Goal: Information Seeking & Learning: Learn about a topic

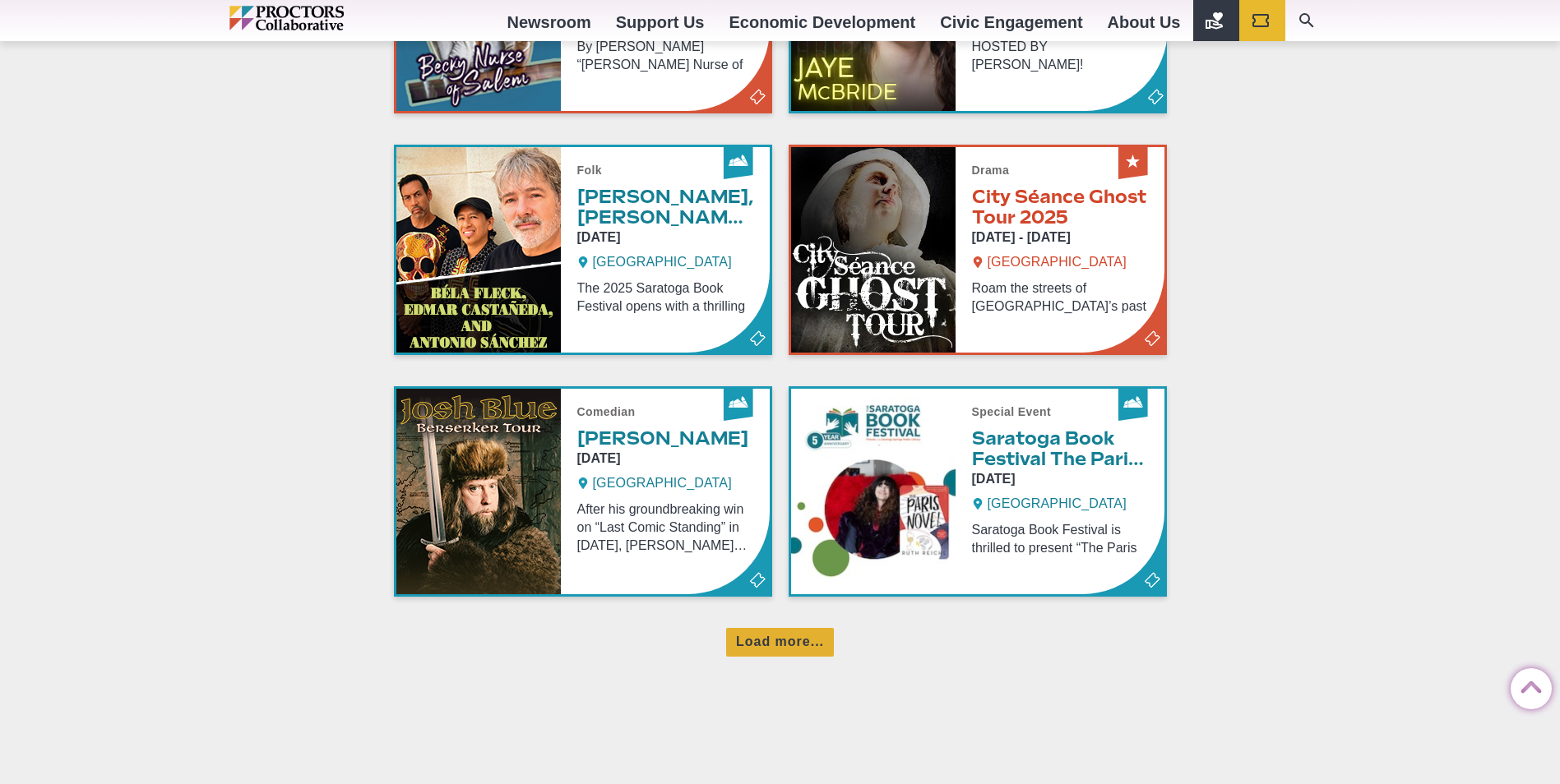
scroll to position [989, 0]
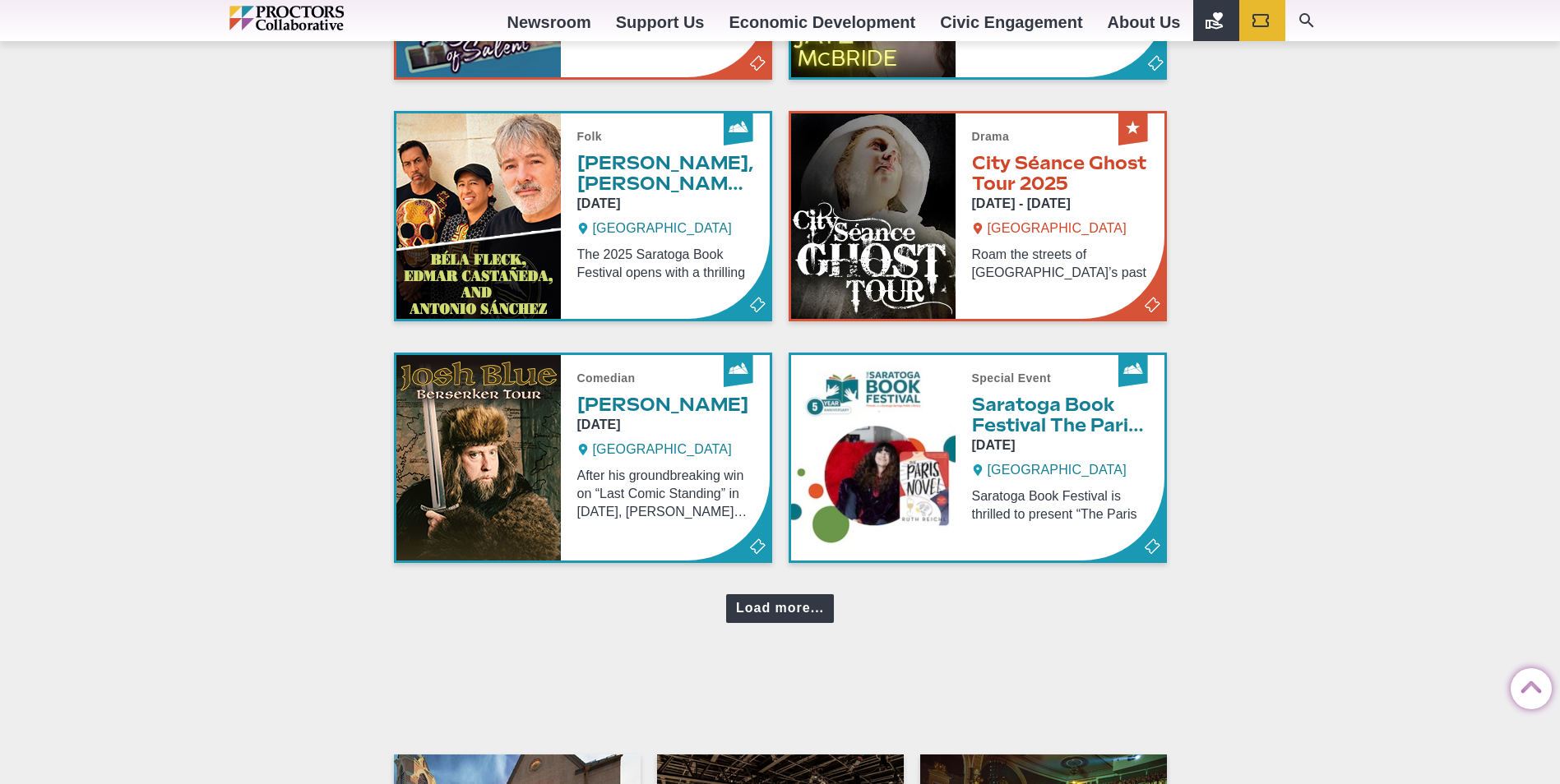
click at [789, 605] on div "Load more..." at bounding box center [780, 609] width 108 height 29
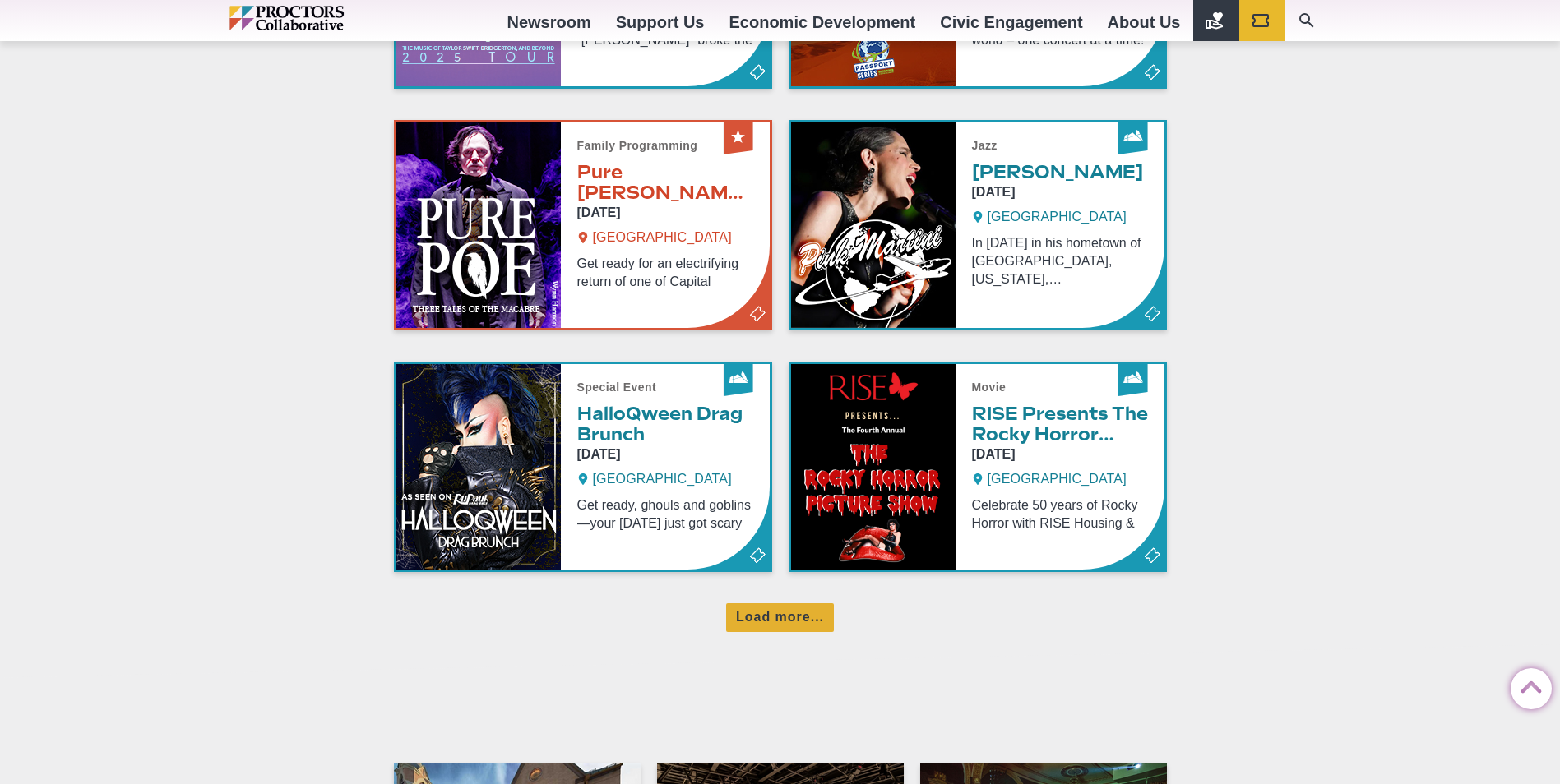
scroll to position [1725, 0]
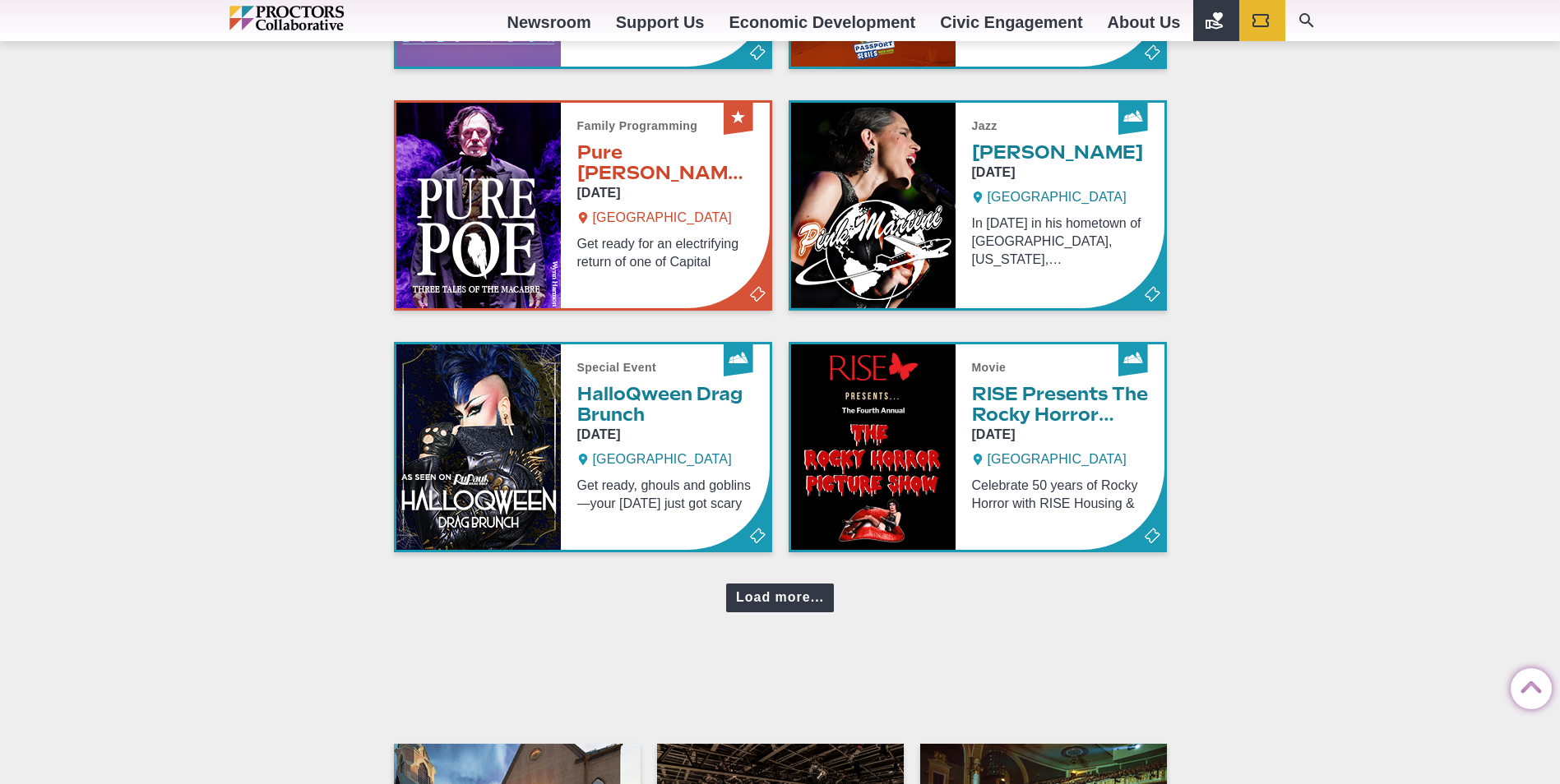
click at [765, 595] on div "Load more..." at bounding box center [780, 598] width 108 height 29
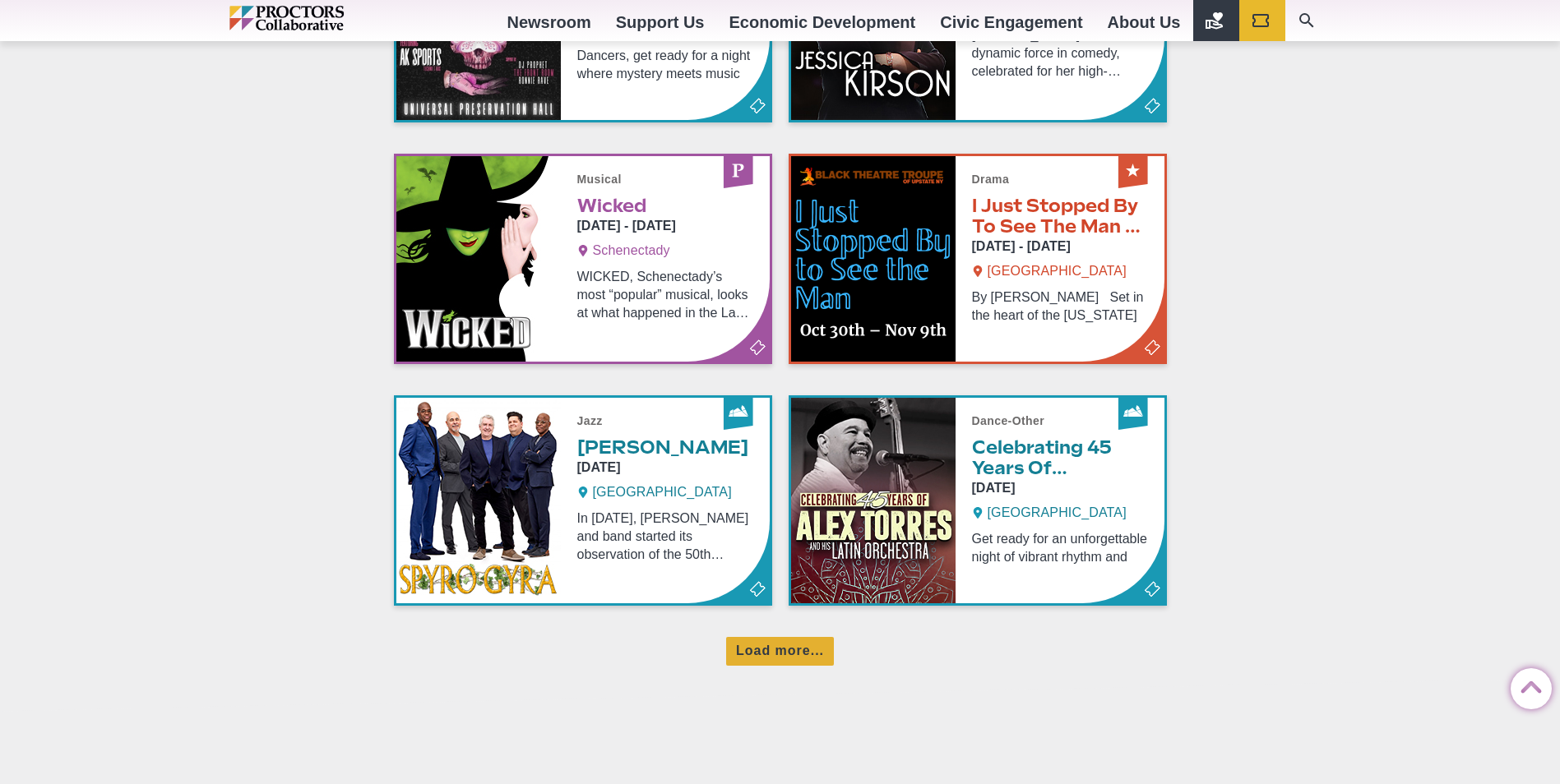
scroll to position [2408, 0]
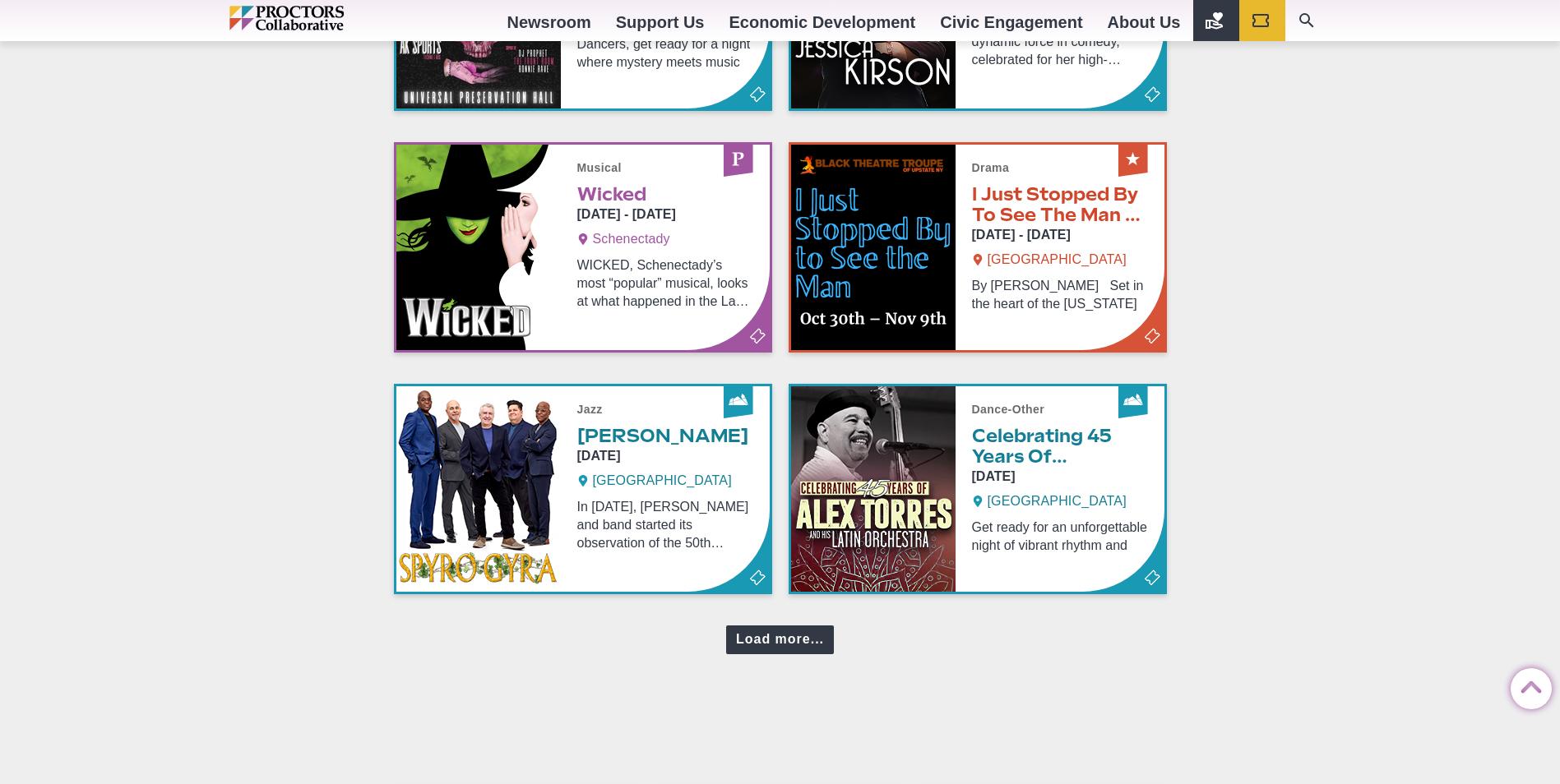
click at [792, 635] on div "Load more..." at bounding box center [780, 640] width 108 height 29
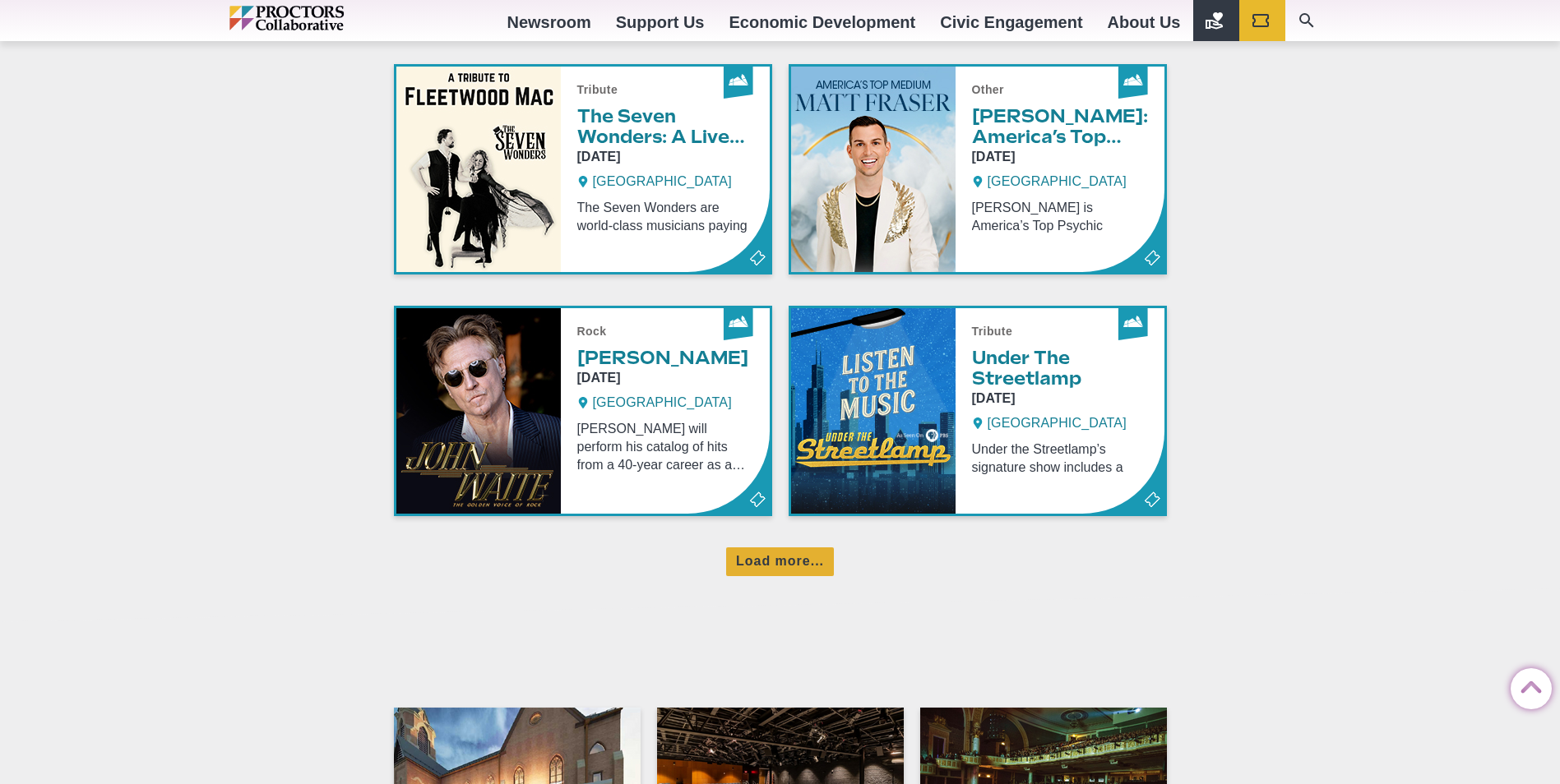
scroll to position [3218, 0]
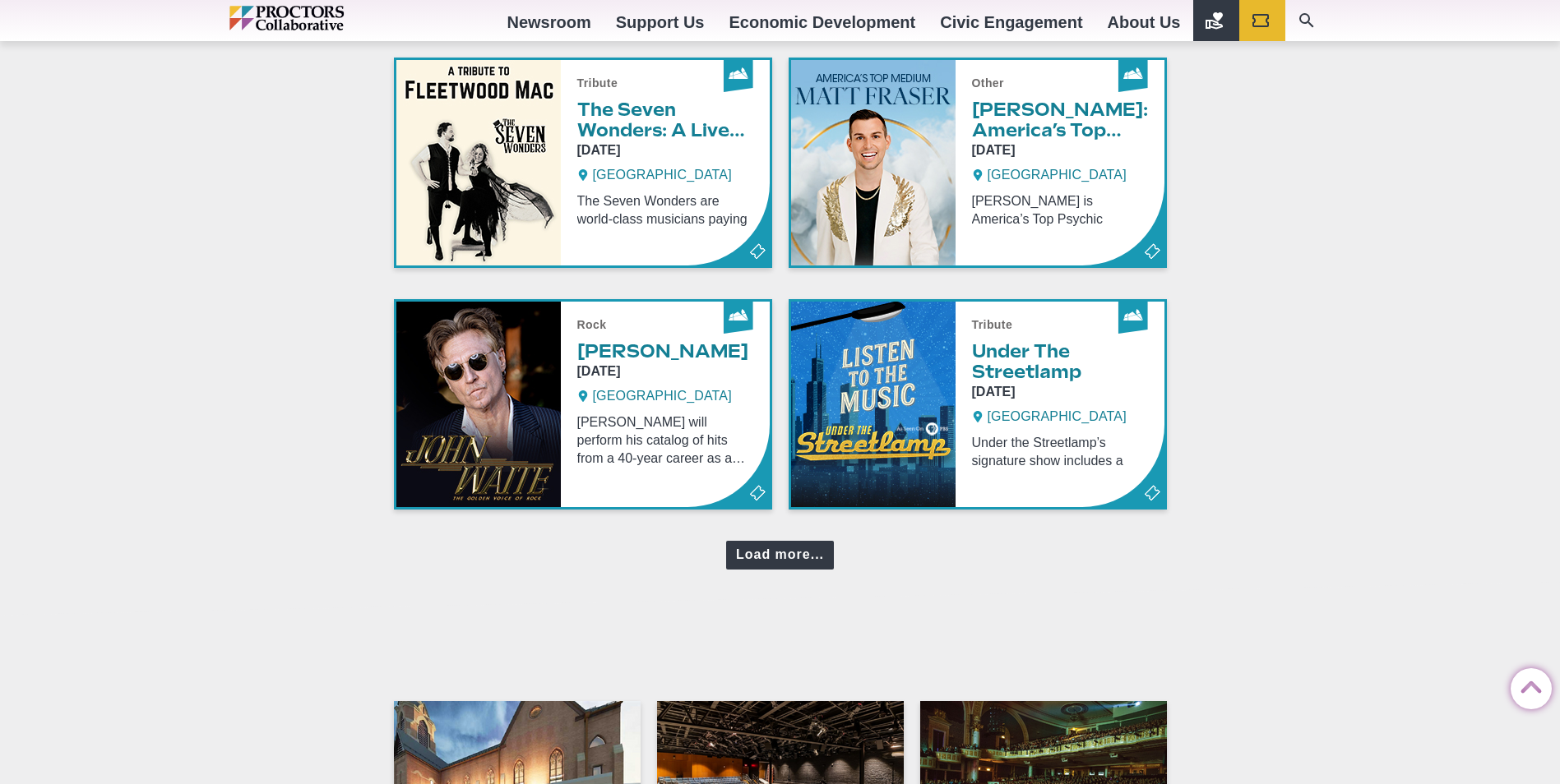
click at [763, 558] on div "Load more..." at bounding box center [780, 555] width 108 height 29
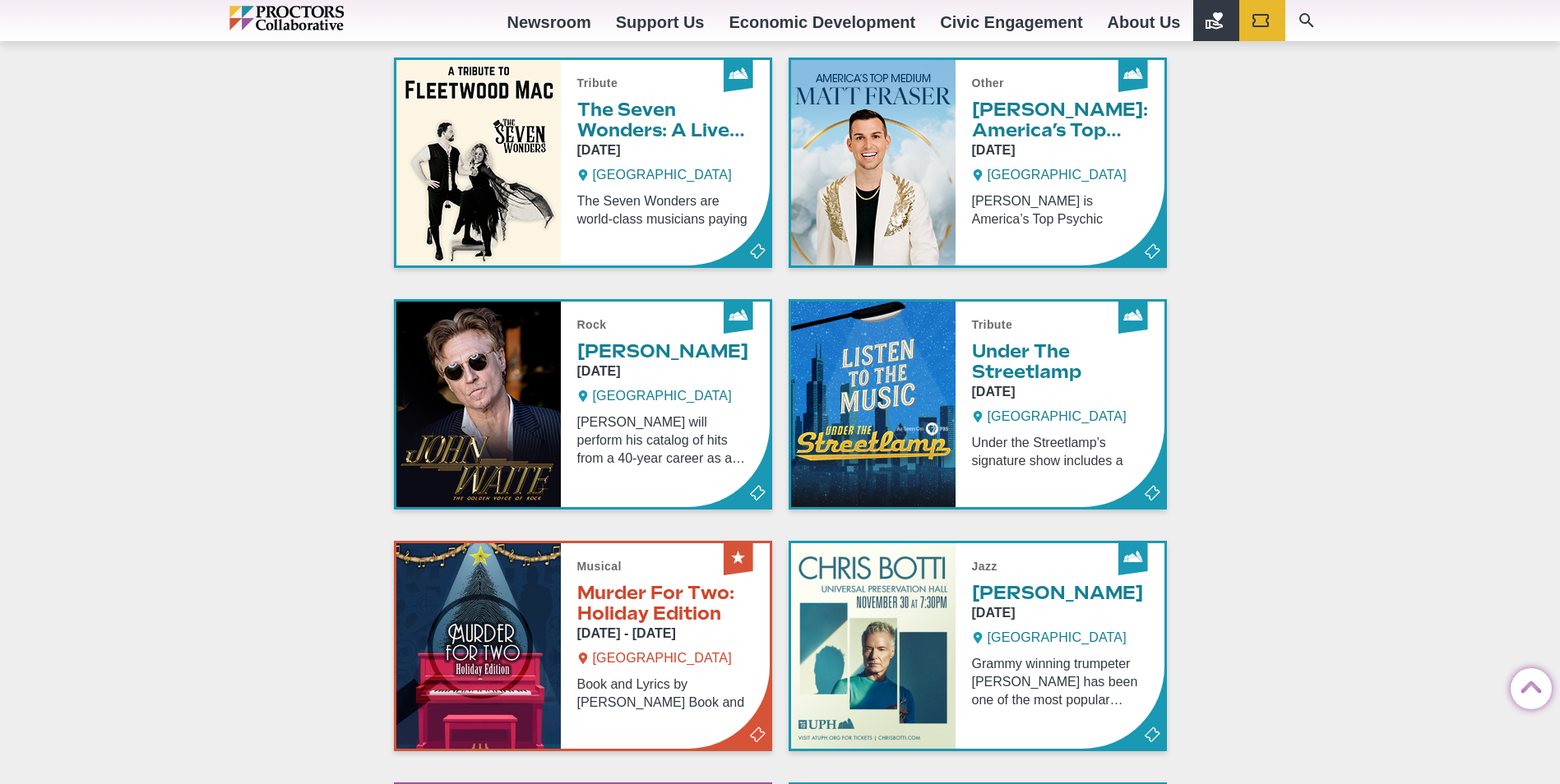
drag, startPoint x: 1558, startPoint y: 386, endPoint x: 1557, endPoint y: 418, distance: 32.0
click at [1557, 418] on div "Proctors theREP UPH Collaborative School of the Arts All Proctors Collaborative…" at bounding box center [780, 112] width 1560 height 6658
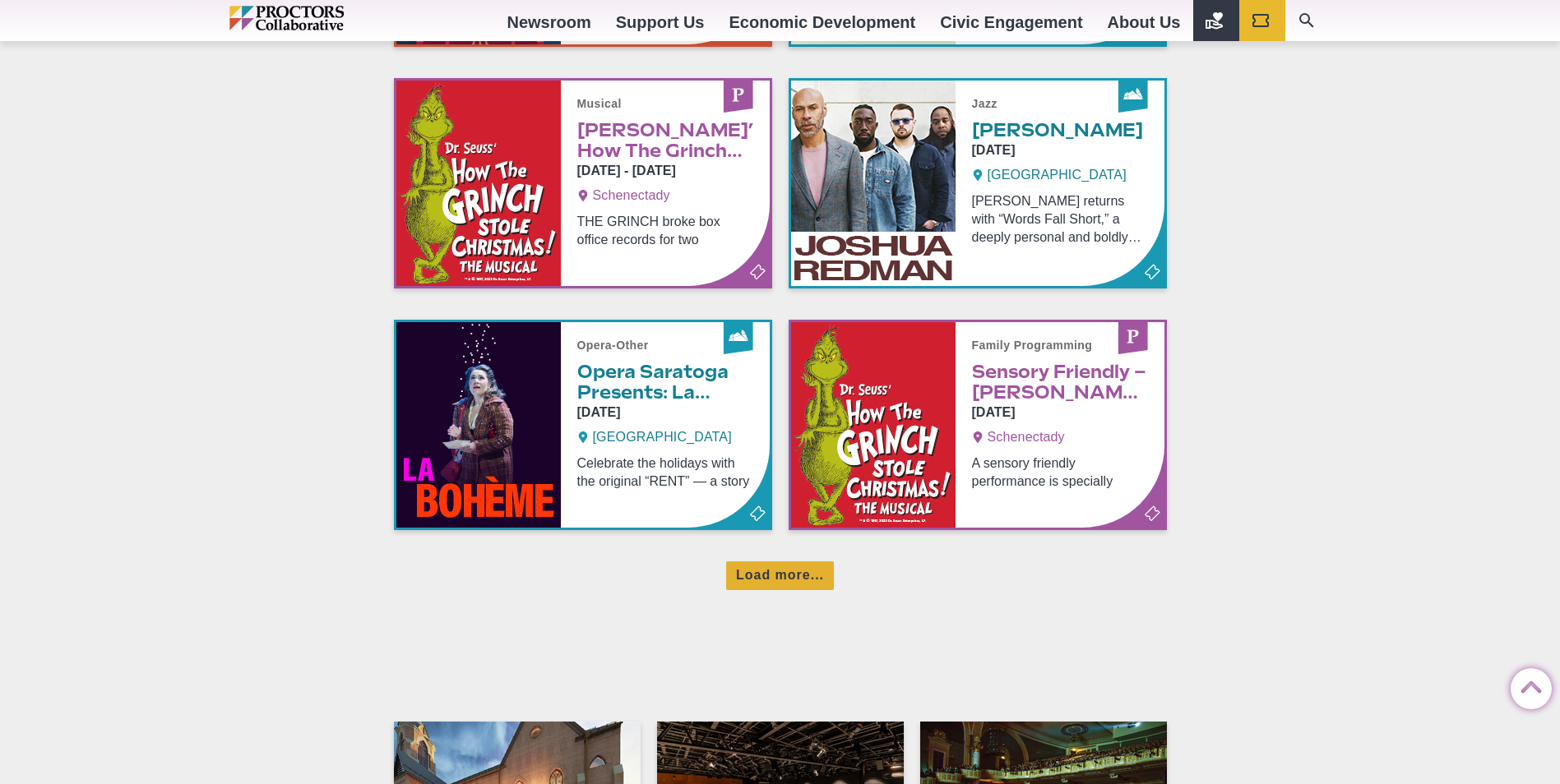
scroll to position [3929, 0]
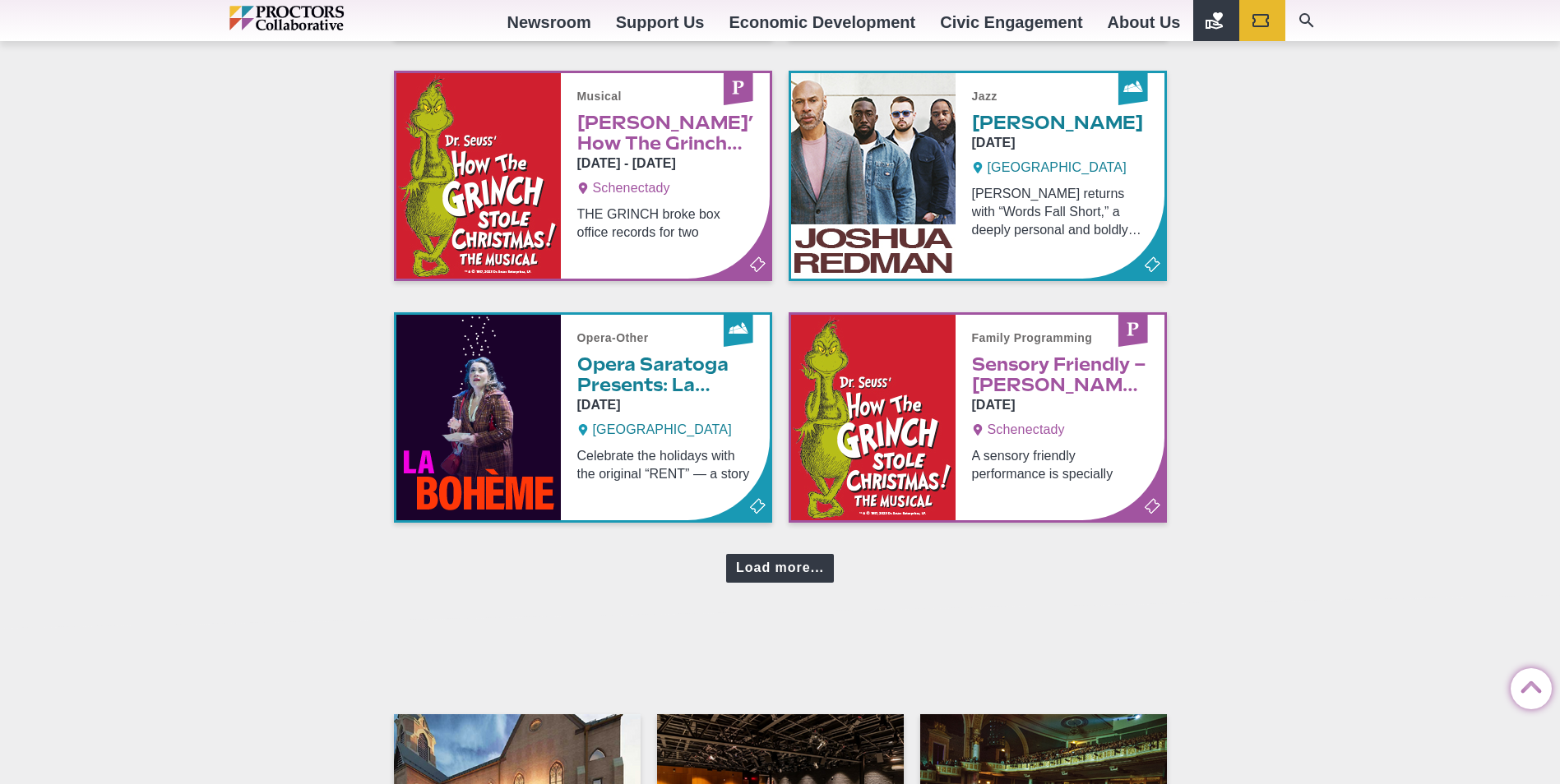
click at [767, 569] on div "Load more..." at bounding box center [780, 569] width 108 height 29
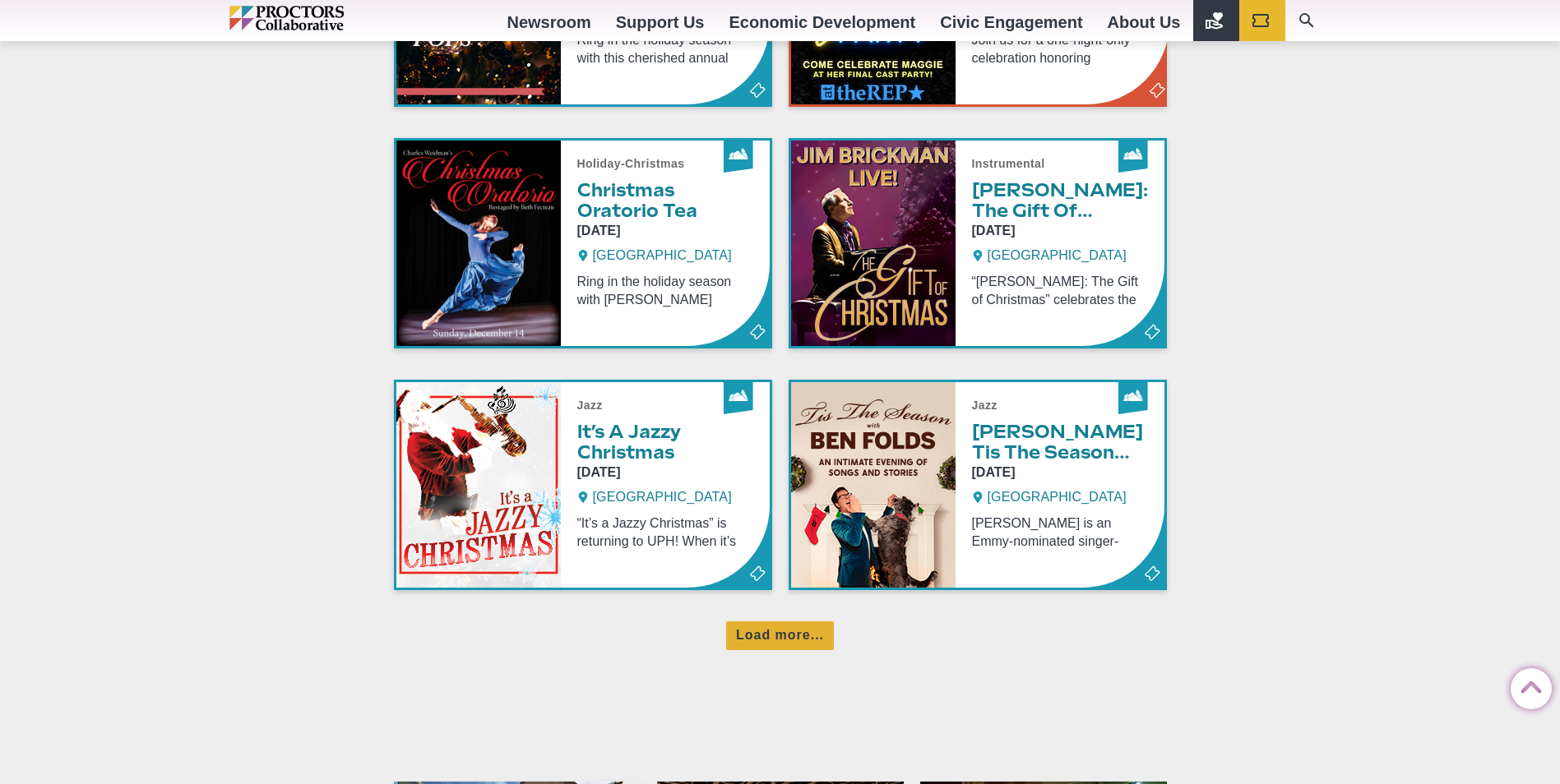
scroll to position [4620, 0]
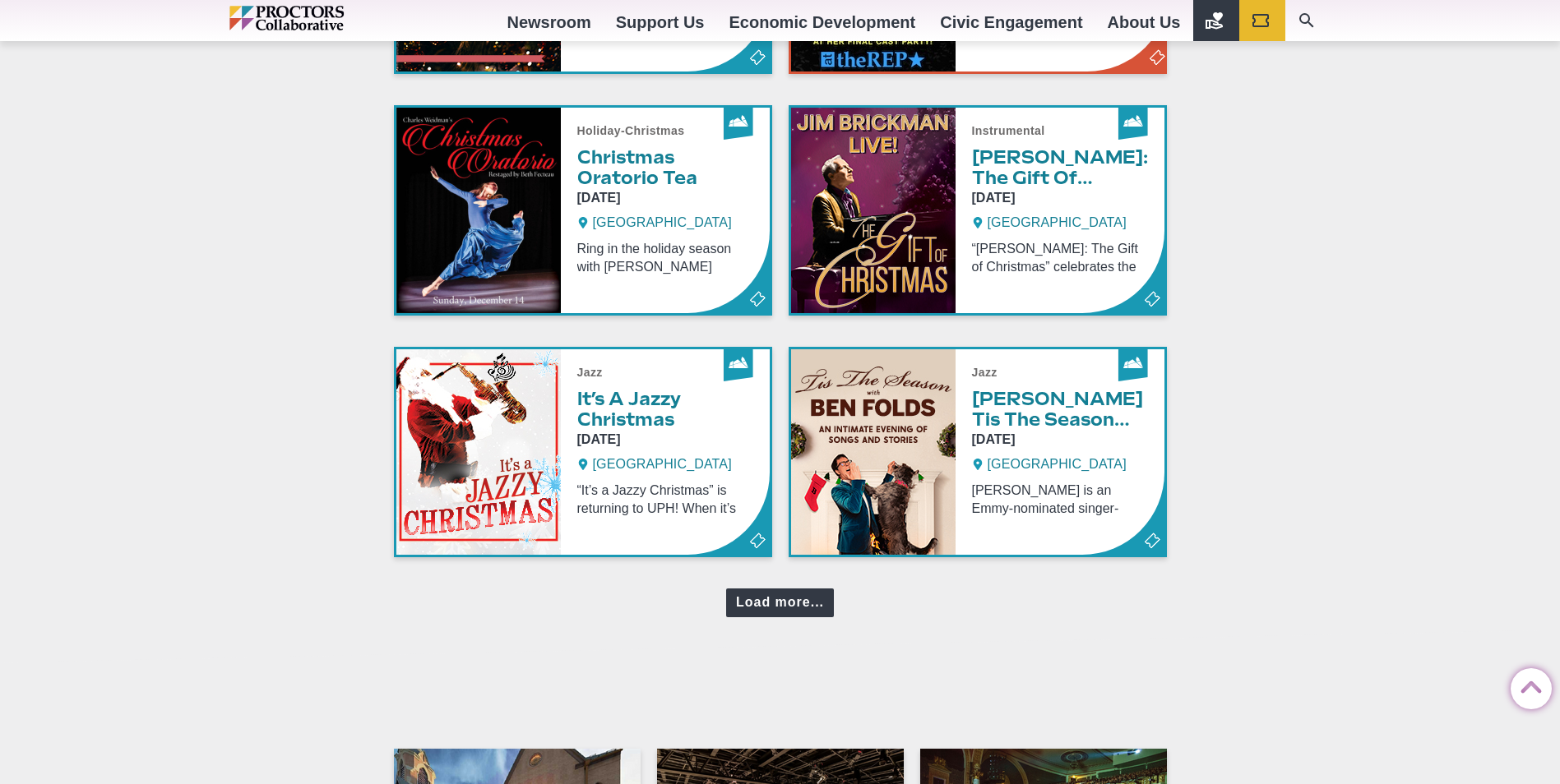
click at [785, 607] on div "Load more..." at bounding box center [780, 603] width 108 height 29
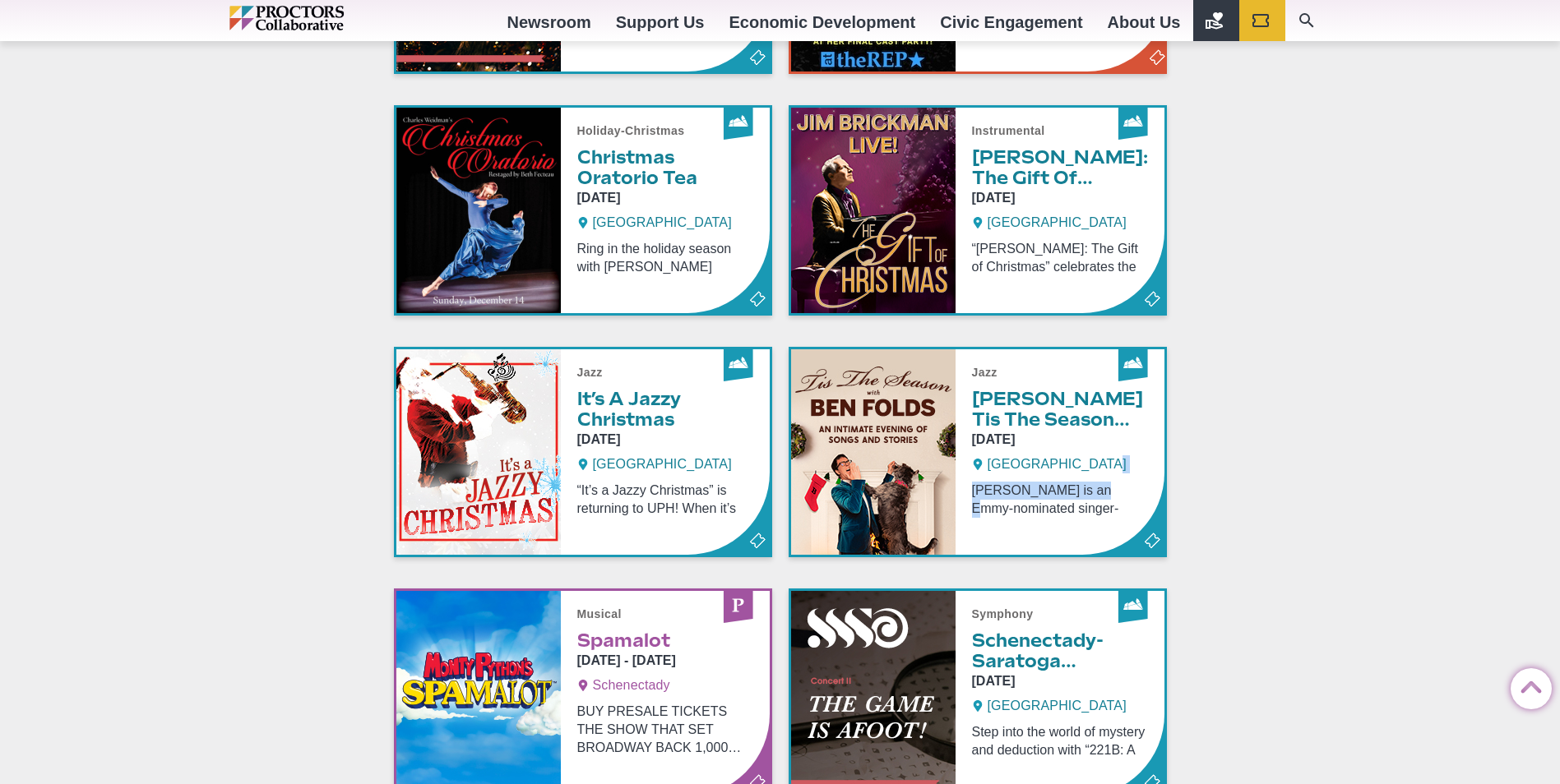
drag, startPoint x: 1559, startPoint y: 459, endPoint x: 1558, endPoint y: 478, distance: 19.0
drag, startPoint x: 1558, startPoint y: 478, endPoint x: 1540, endPoint y: 466, distance: 21.6
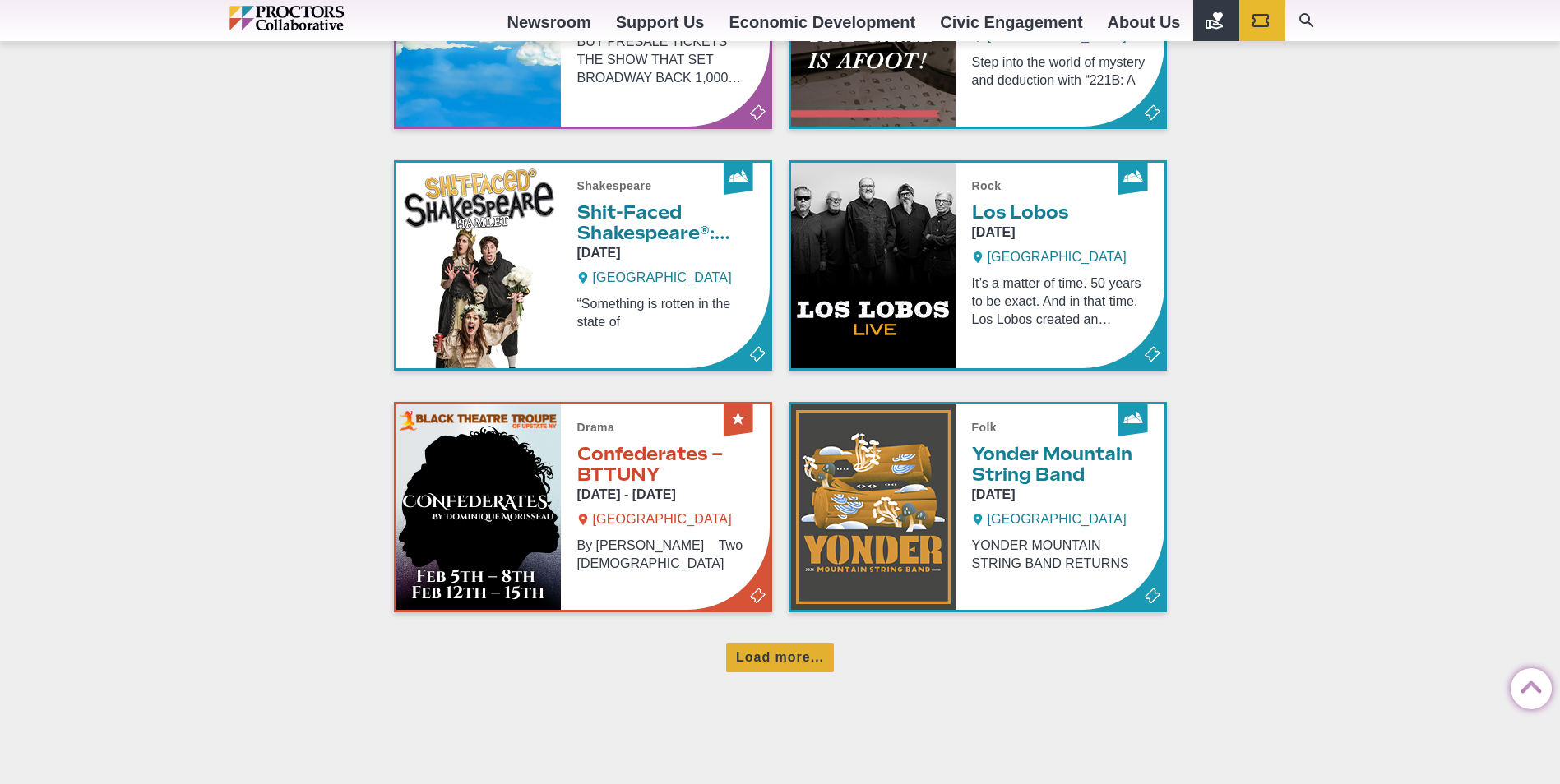
scroll to position [5308, 0]
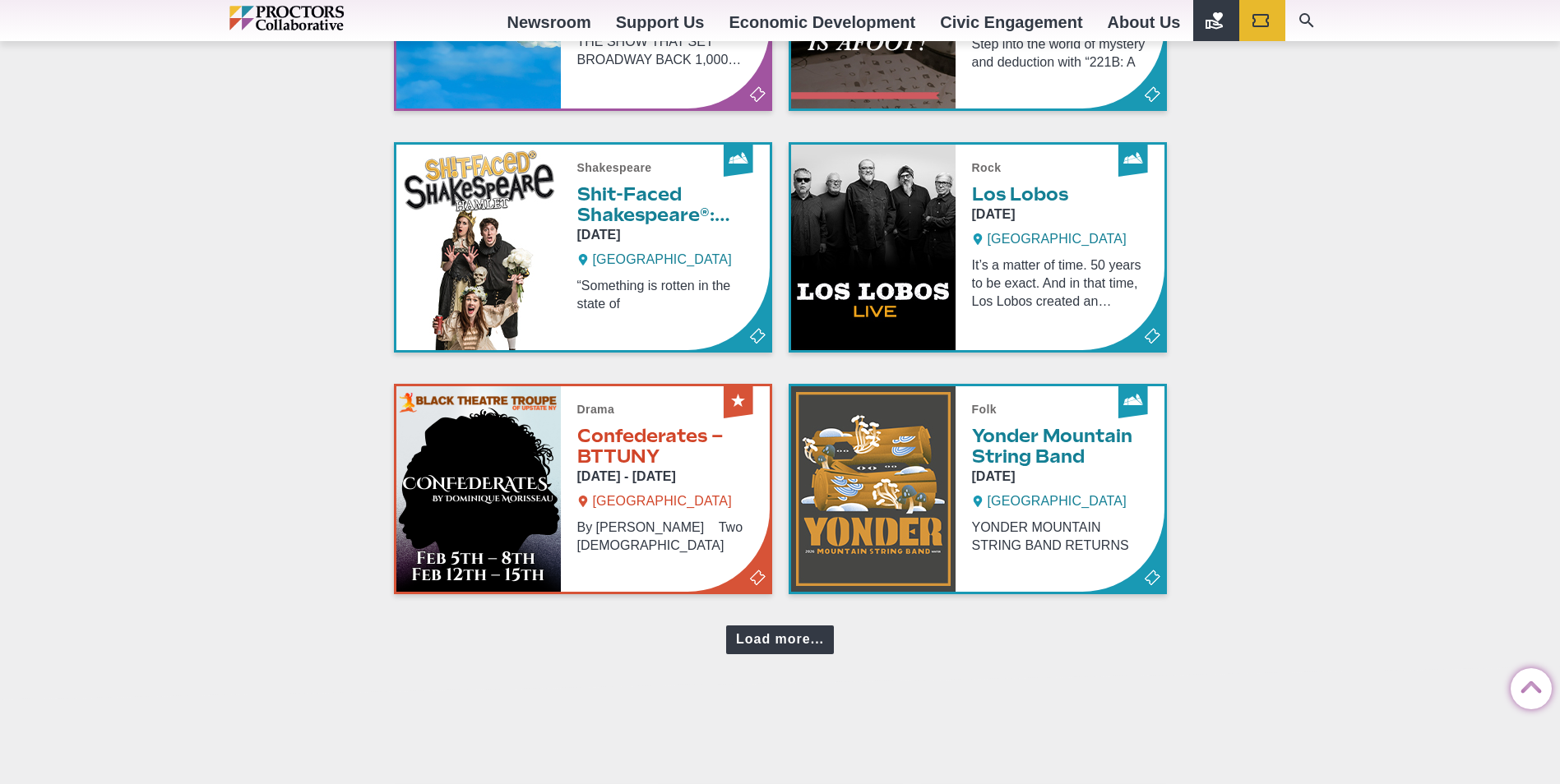
click at [784, 640] on div "Load more..." at bounding box center [780, 640] width 108 height 29
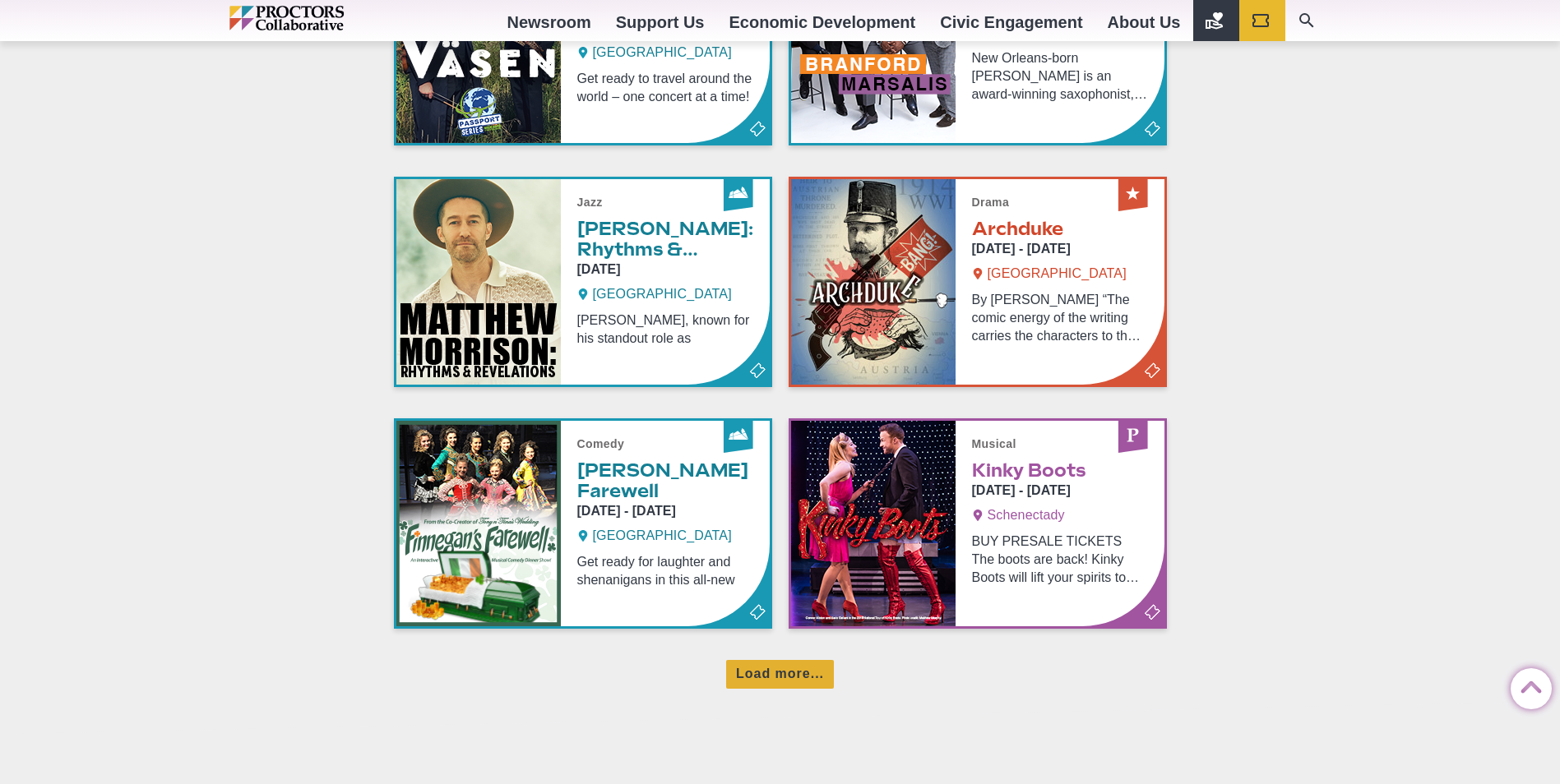
scroll to position [6018, 0]
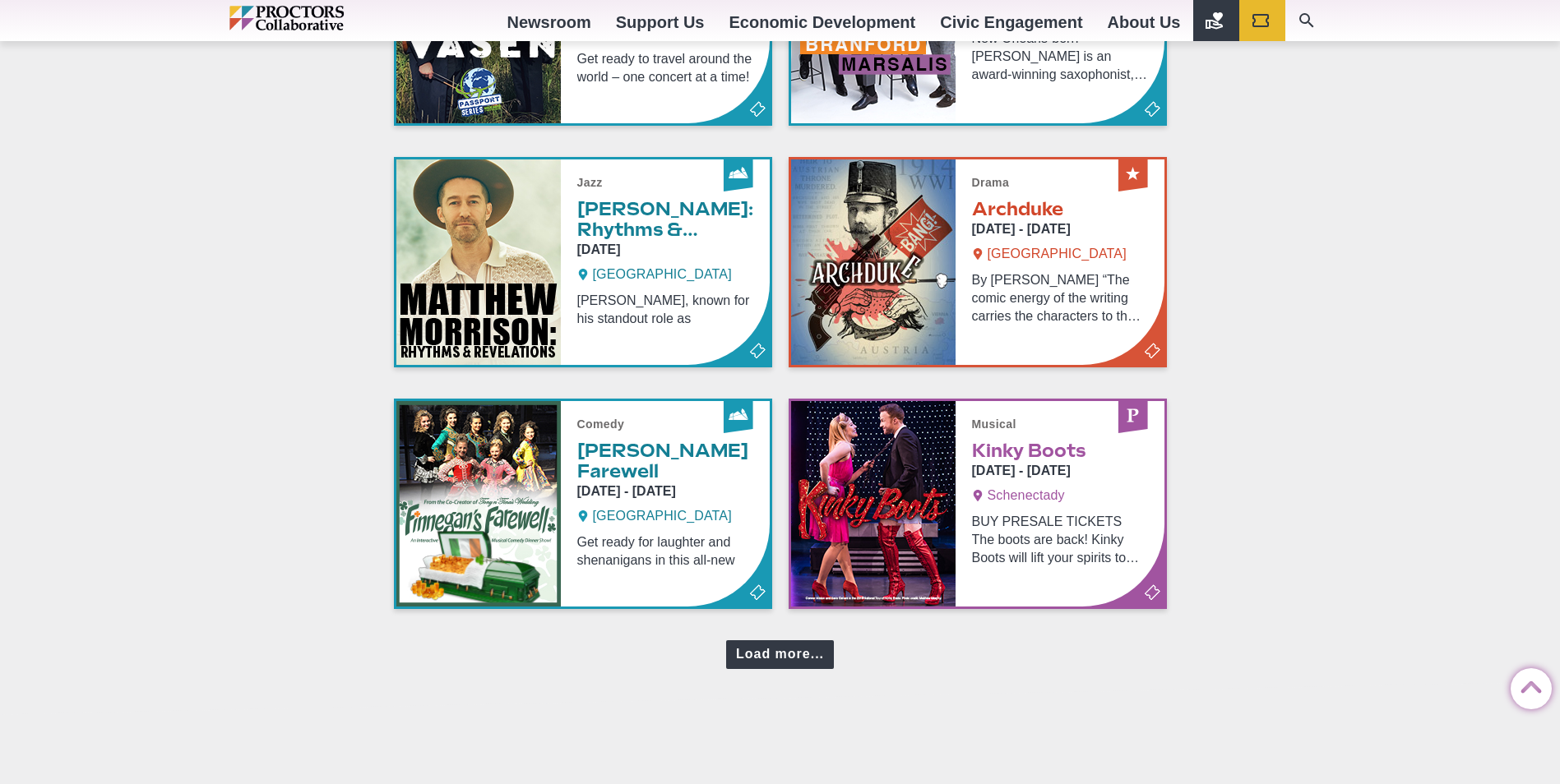
click at [764, 656] on div "Load more..." at bounding box center [780, 655] width 108 height 29
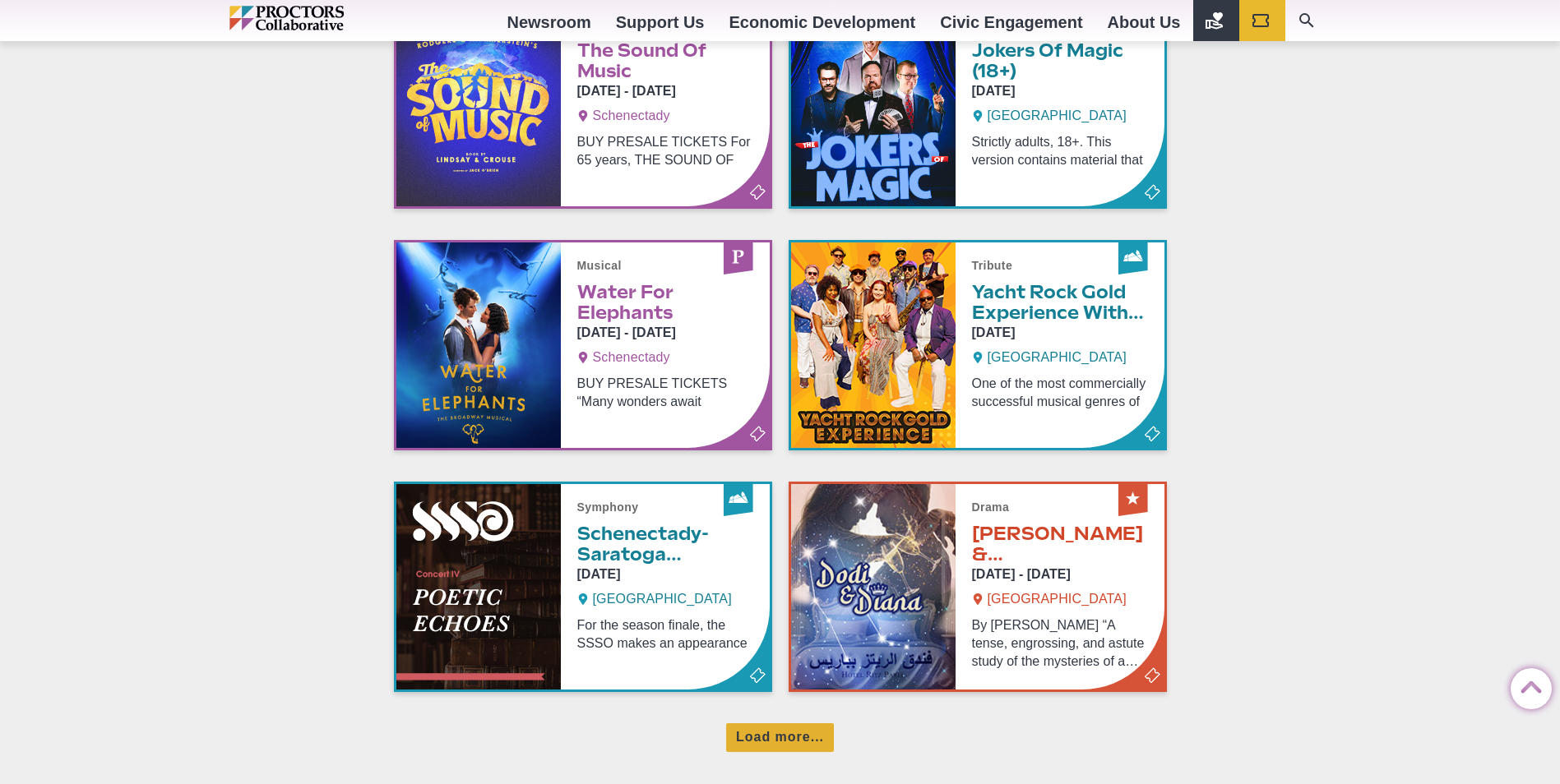
scroll to position [6670, 0]
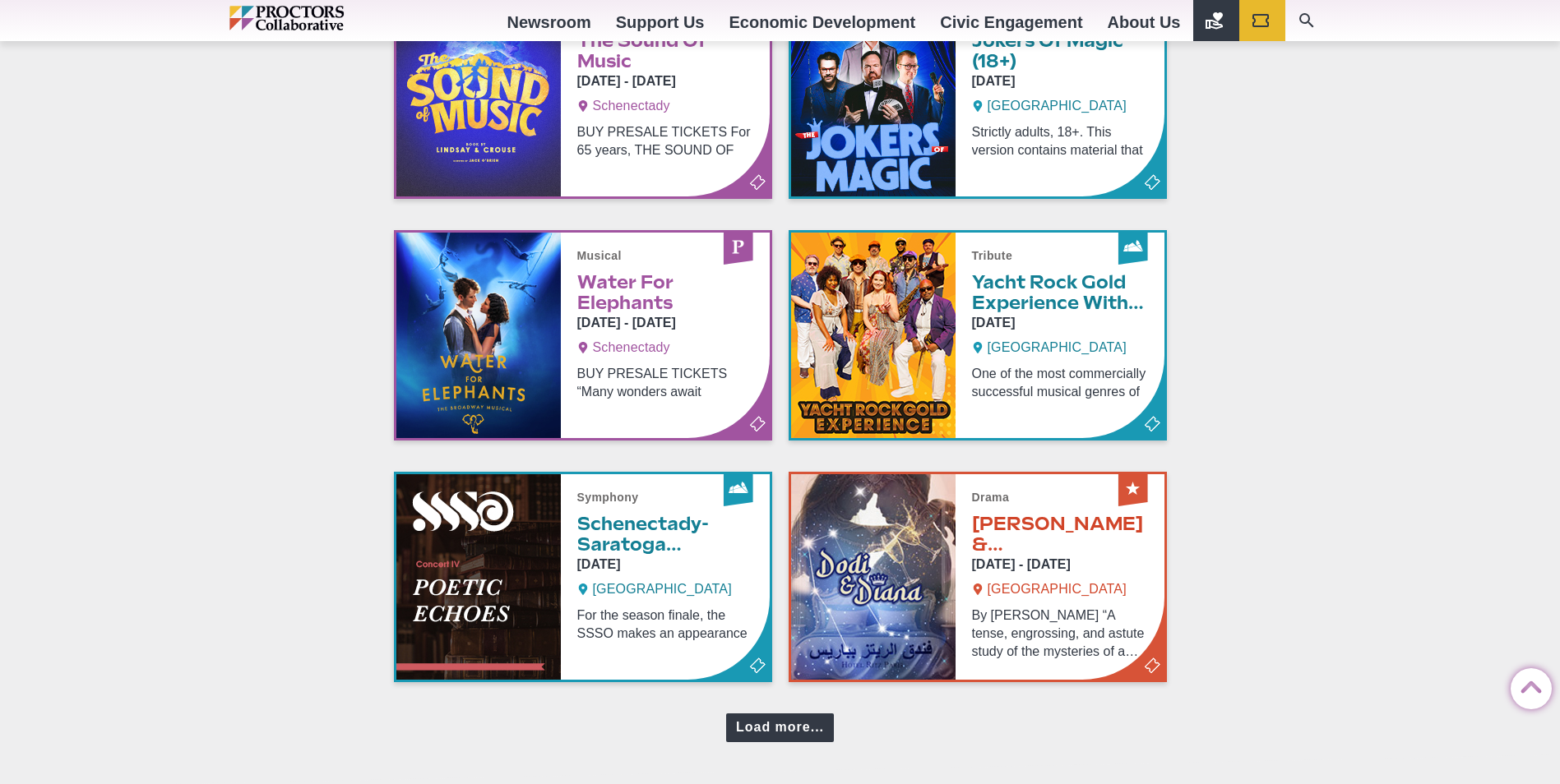
click at [764, 730] on div "Load more..." at bounding box center [780, 728] width 108 height 29
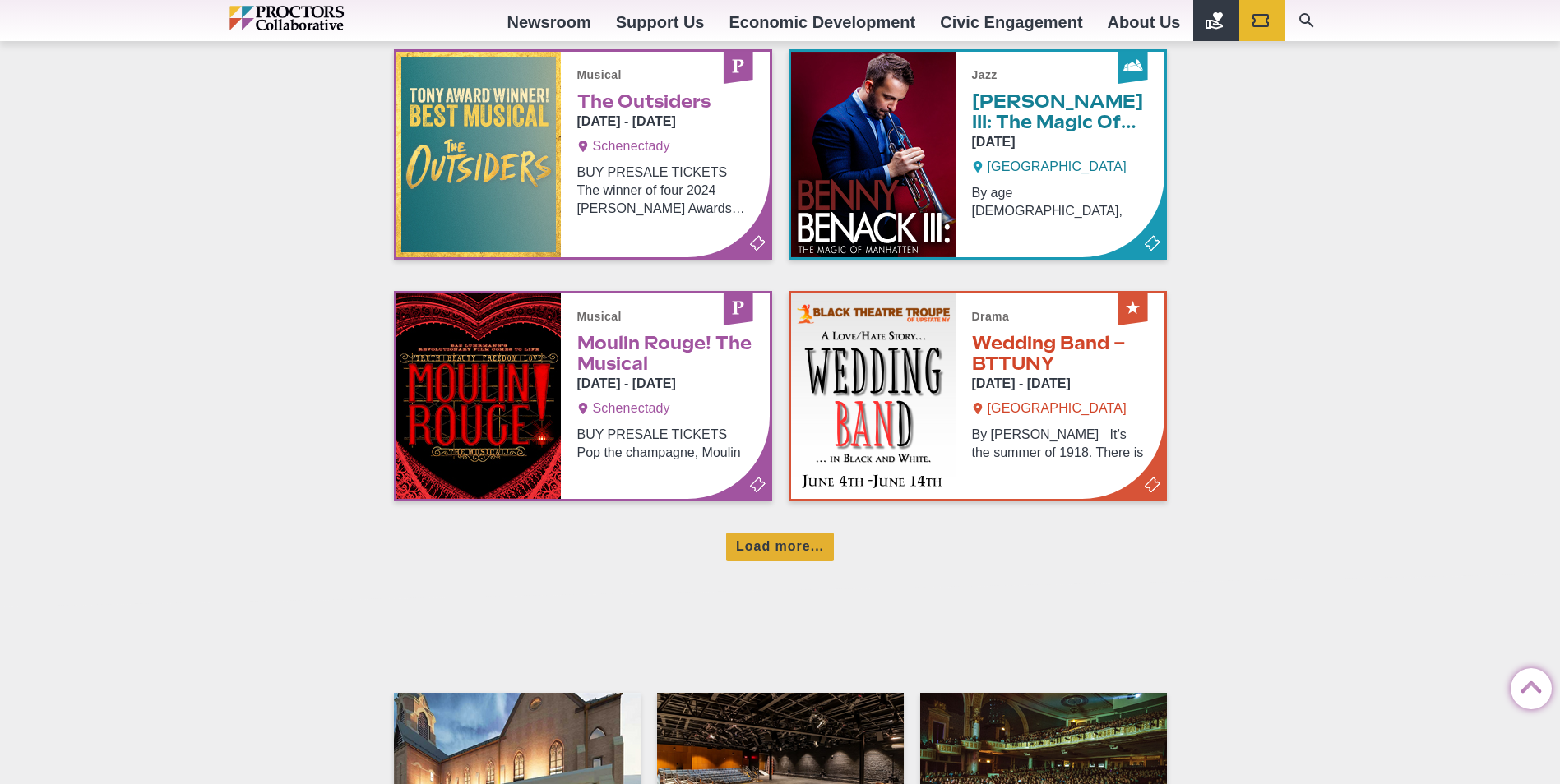
scroll to position [7599, 0]
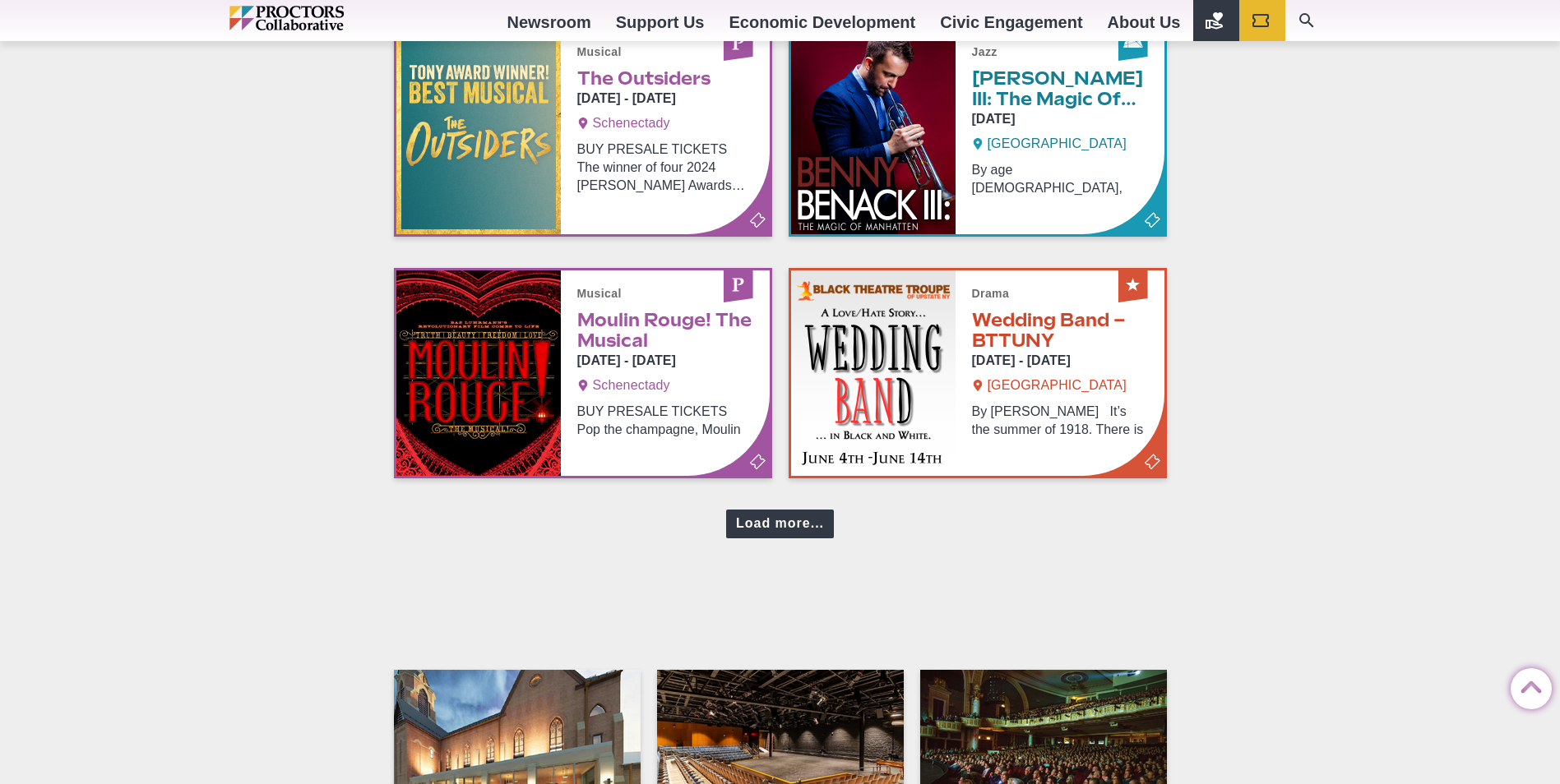
click at [784, 515] on div "Load more..." at bounding box center [780, 524] width 108 height 29
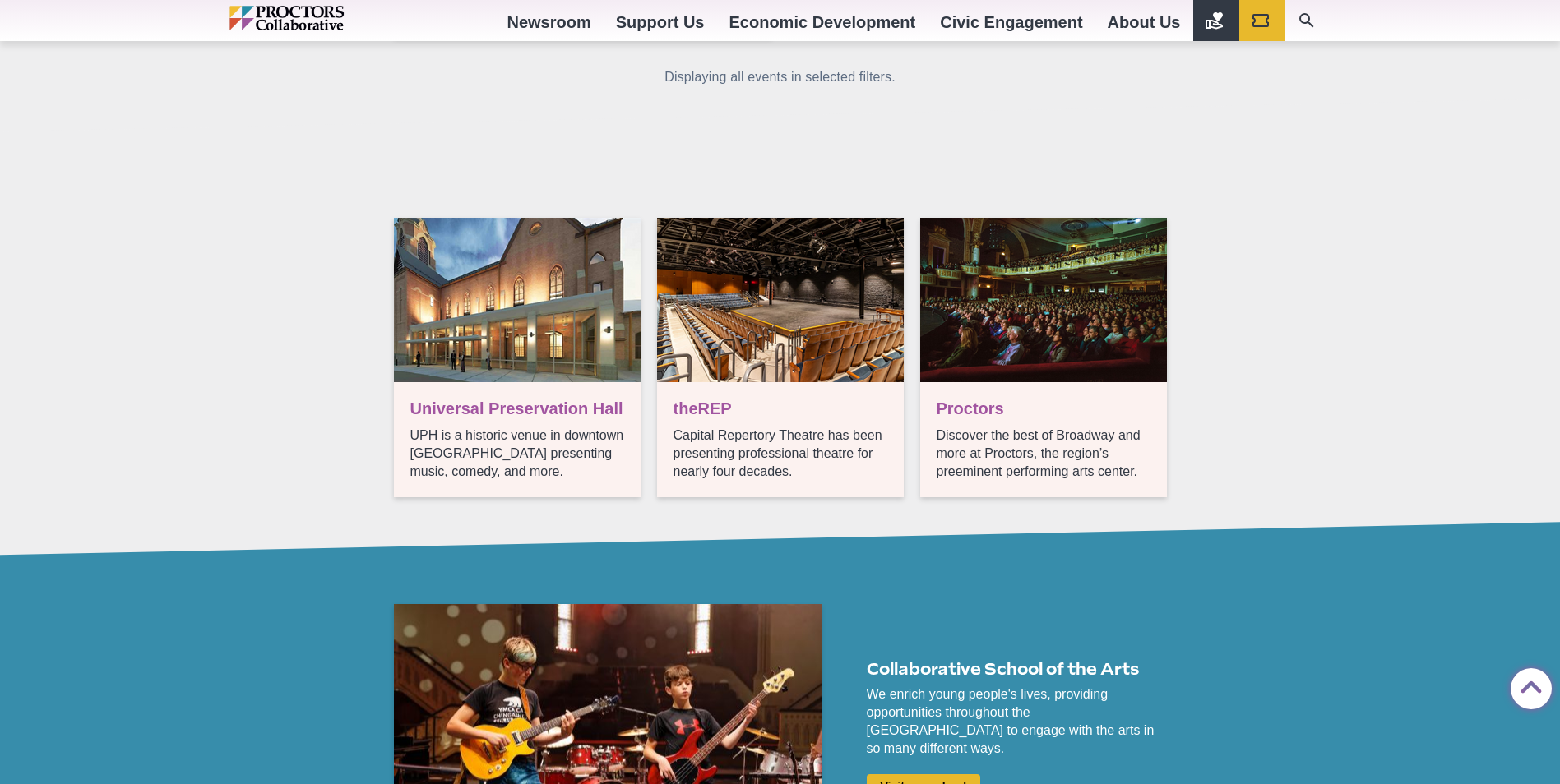
scroll to position [8387, 0]
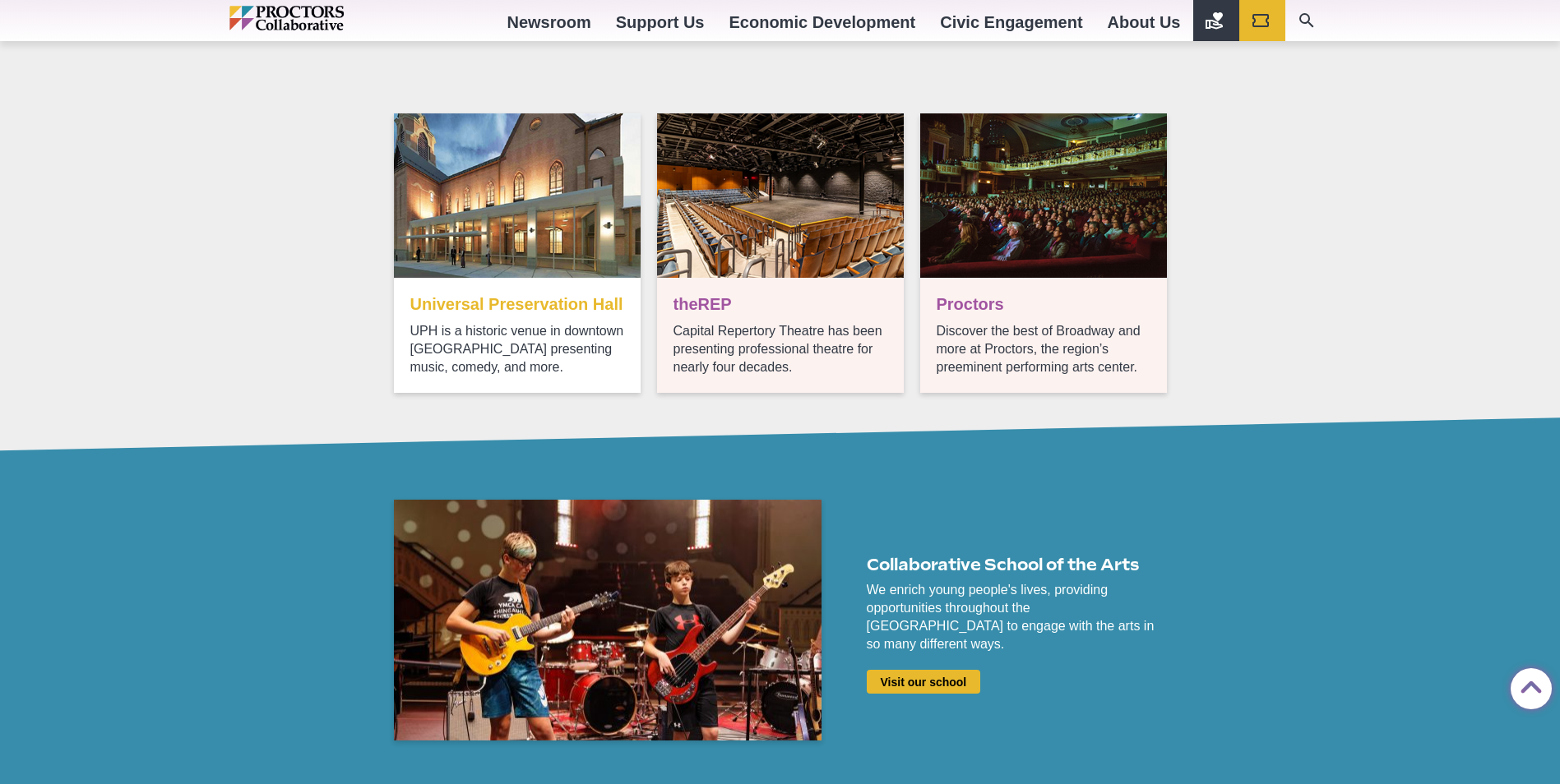
click at [492, 306] on link "Upcoming UPH shows" at bounding box center [518, 253] width 247 height 279
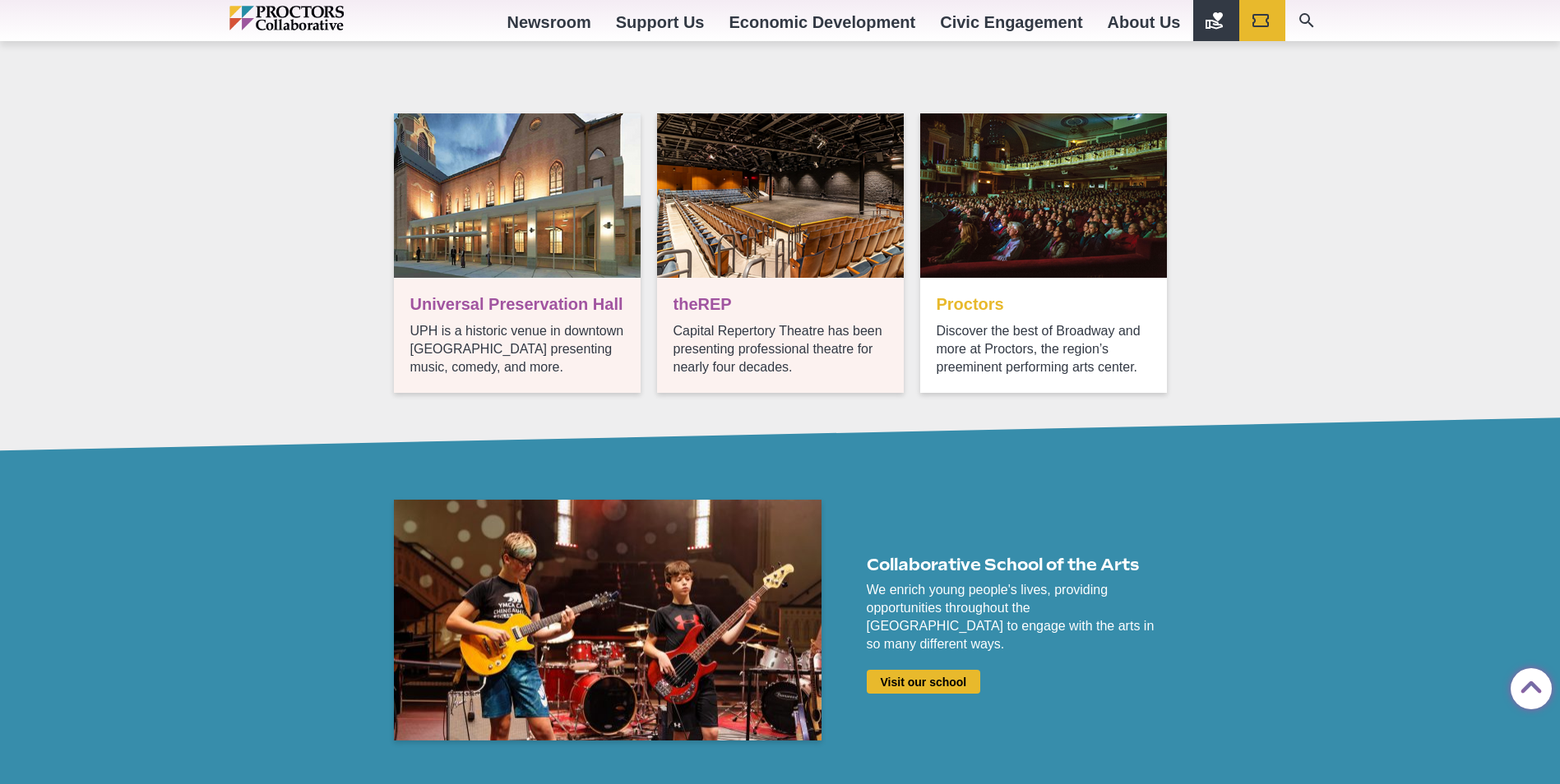
click at [961, 304] on link "Ticket info" at bounding box center [1044, 253] width 247 height 279
